Goal: Transaction & Acquisition: Book appointment/travel/reservation

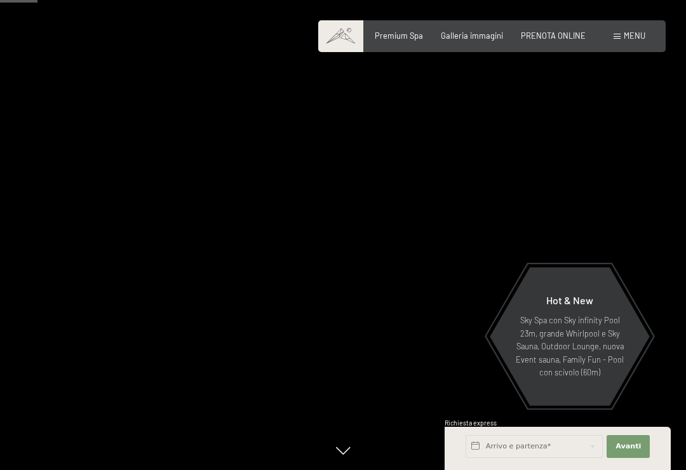
scroll to position [296, 0]
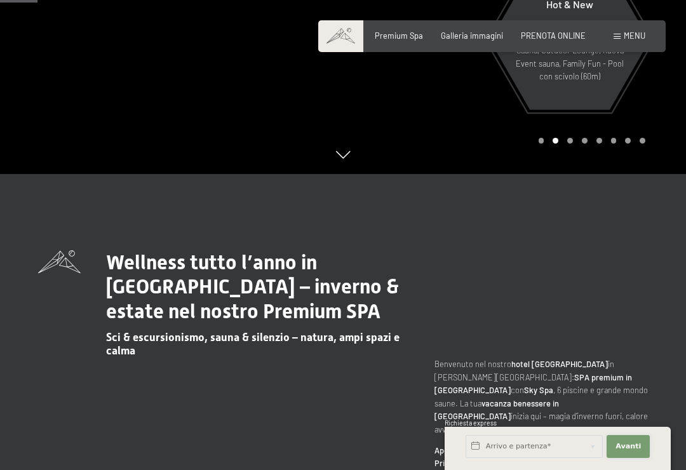
click at [630, 452] on span "Avanti" at bounding box center [627, 446] width 25 height 10
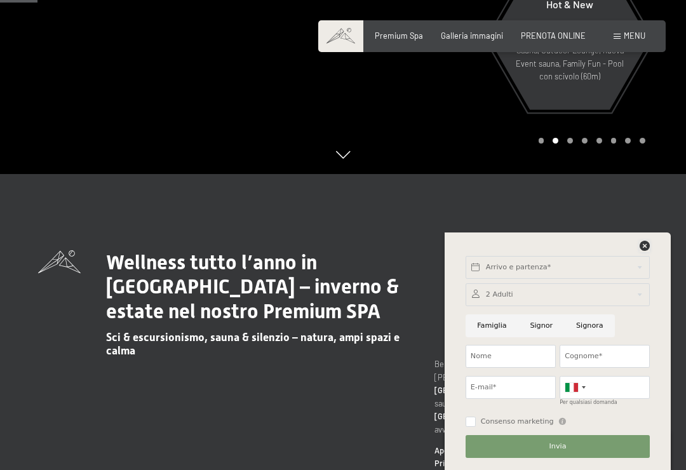
click at [643, 251] on icon at bounding box center [645, 246] width 10 height 10
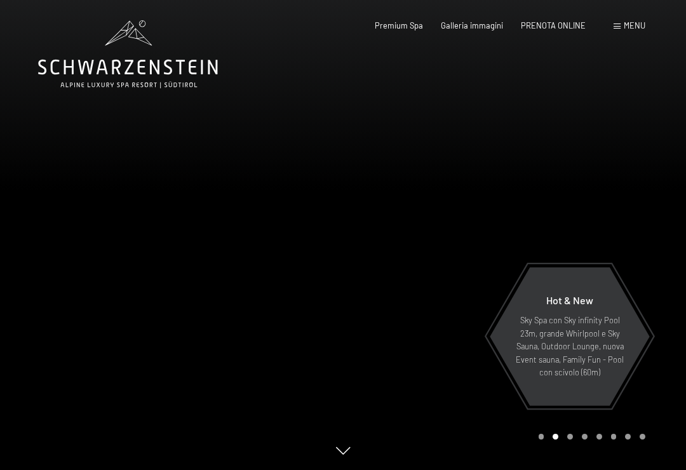
click at [621, 20] on div "Menu" at bounding box center [630, 25] width 32 height 11
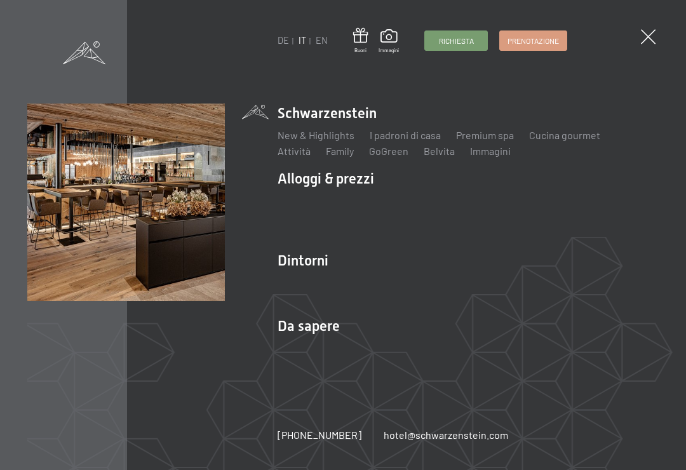
click at [542, 41] on span "Prenotazione" at bounding box center [532, 41] width 51 height 11
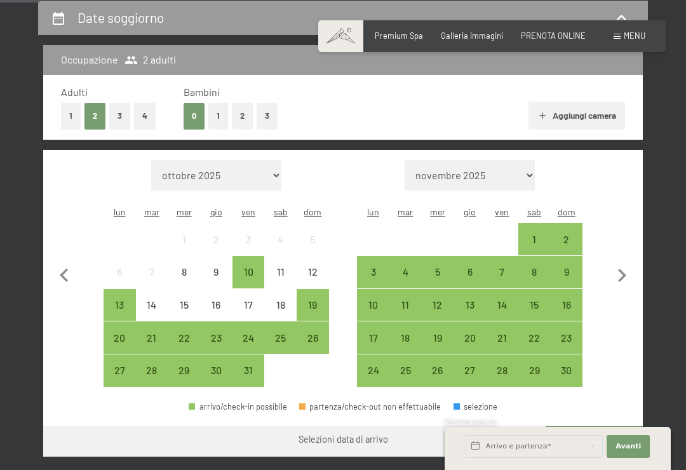
scroll to position [258, 0]
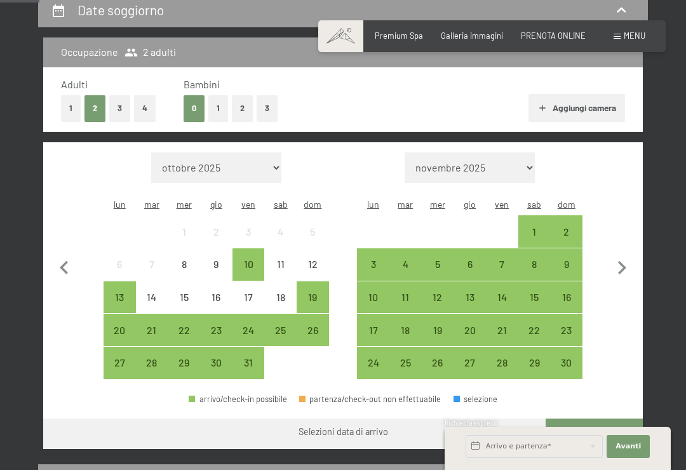
click at [621, 260] on icon "button" at bounding box center [621, 268] width 27 height 27
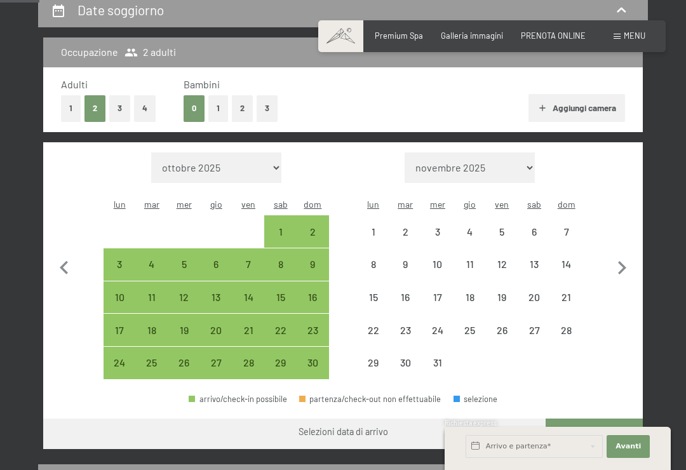
select select "2025-11-01"
select select "2025-12-01"
click at [623, 261] on icon "button" at bounding box center [622, 267] width 8 height 13
select select "2025-12-01"
select select "2026-01-01"
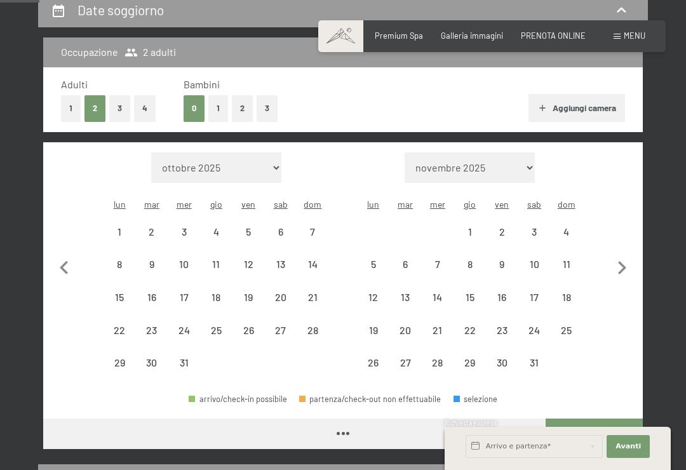
select select "2025-12-01"
select select "2026-01-01"
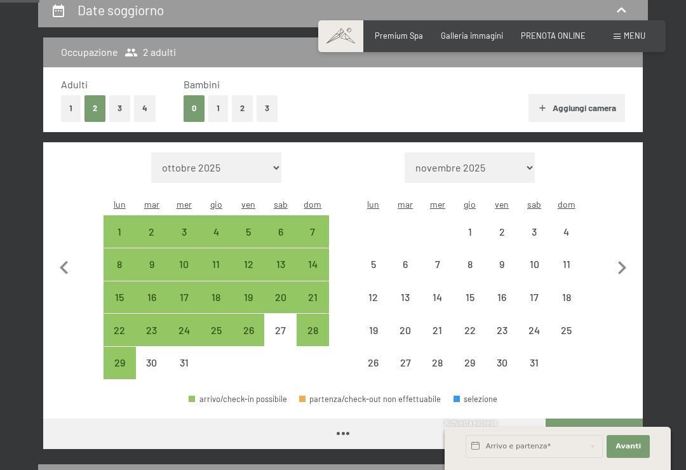
select select "2025-12-01"
select select "2026-01-01"
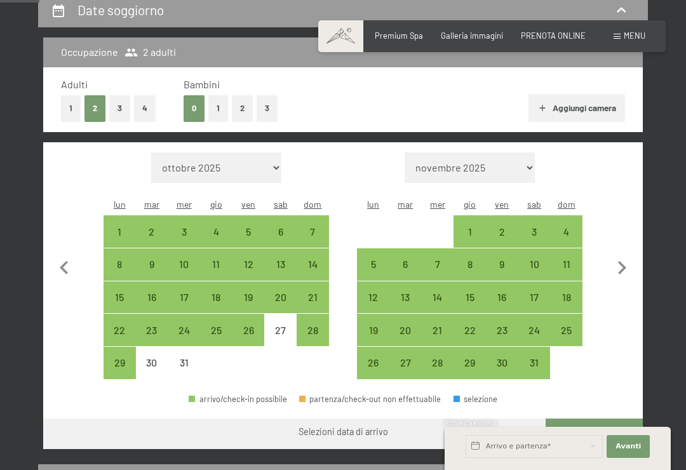
click at [577, 259] on div "11" at bounding box center [566, 274] width 30 height 30
select select "2025-12-01"
select select "2026-01-01"
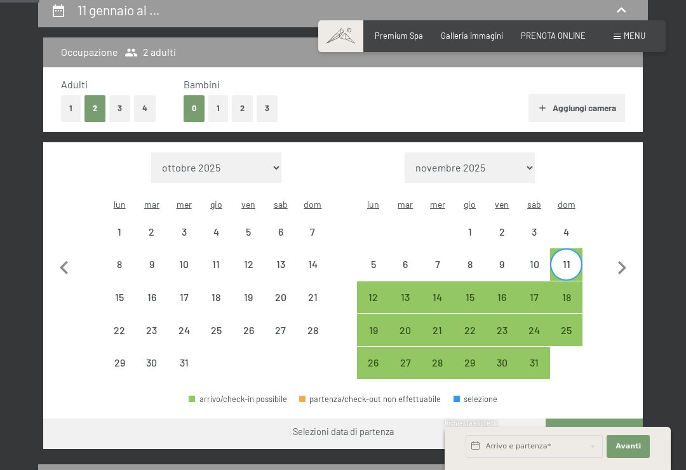
click at [577, 292] on div "18" at bounding box center [566, 307] width 30 height 30
select select "2025-12-01"
select select "2026-01-01"
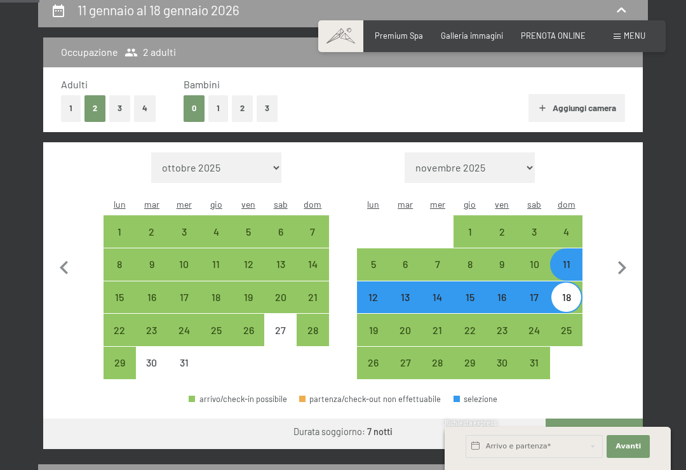
click at [608, 422] on button "Vai a «Camera»" at bounding box center [594, 434] width 97 height 30
select select "2025-12-01"
select select "2026-01-01"
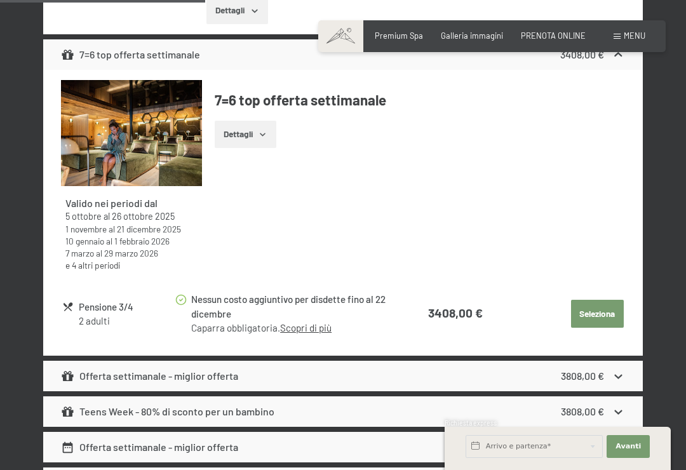
scroll to position [2088, 0]
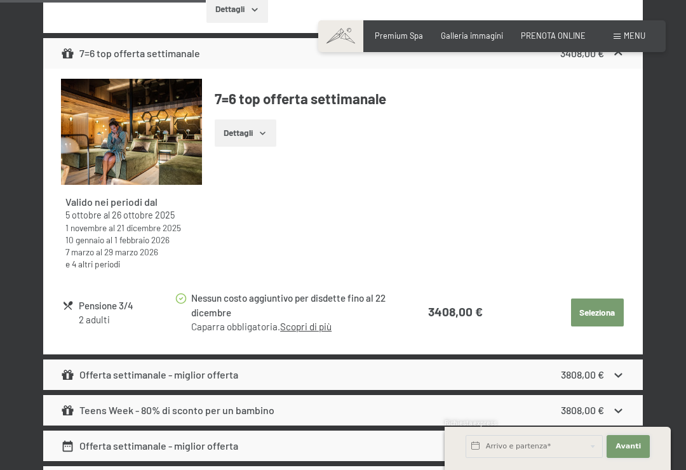
click at [627, 452] on span "Avanti" at bounding box center [627, 446] width 25 height 10
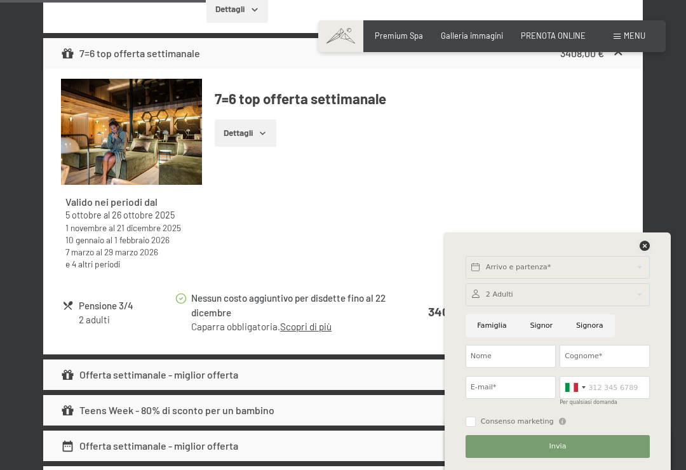
click at [645, 251] on icon at bounding box center [645, 246] width 10 height 10
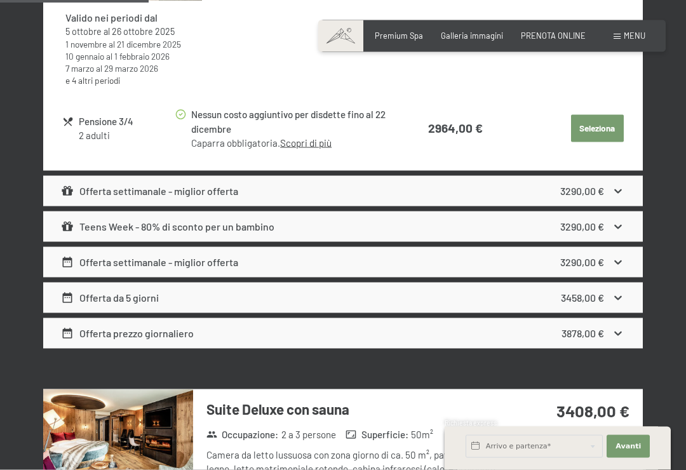
scroll to position [1463, 0]
